Goal: Book appointment/travel/reservation

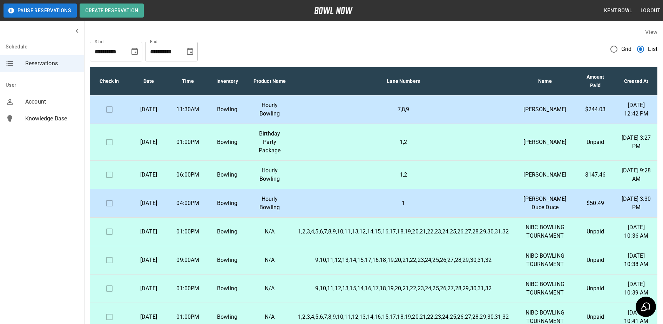
click at [220, 179] on p "Bowling" at bounding box center [227, 174] width 28 height 8
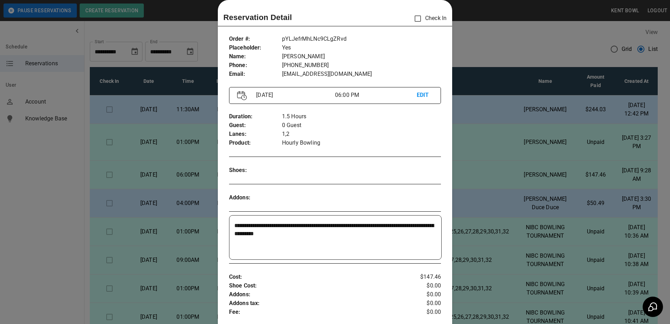
click at [36, 207] on div at bounding box center [335, 162] width 670 height 324
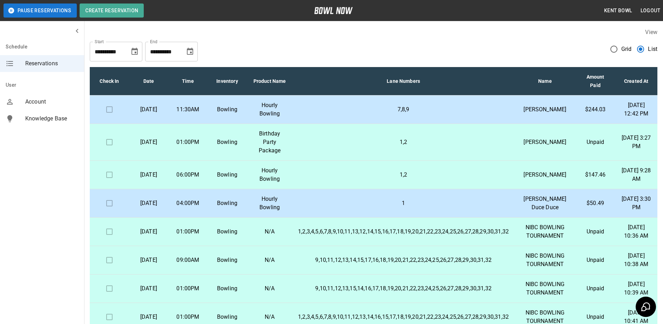
click at [225, 207] on p "Bowling" at bounding box center [227, 203] width 28 height 8
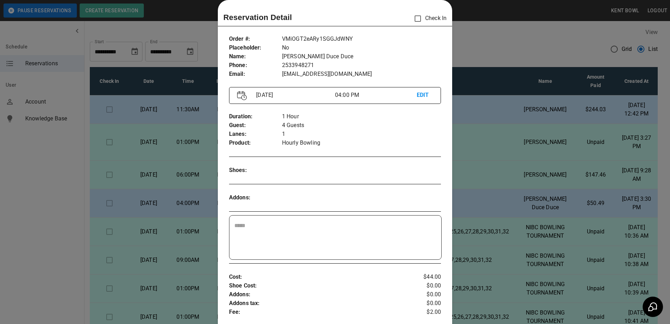
click at [60, 207] on div at bounding box center [335, 162] width 670 height 324
